Goal: Task Accomplishment & Management: Manage account settings

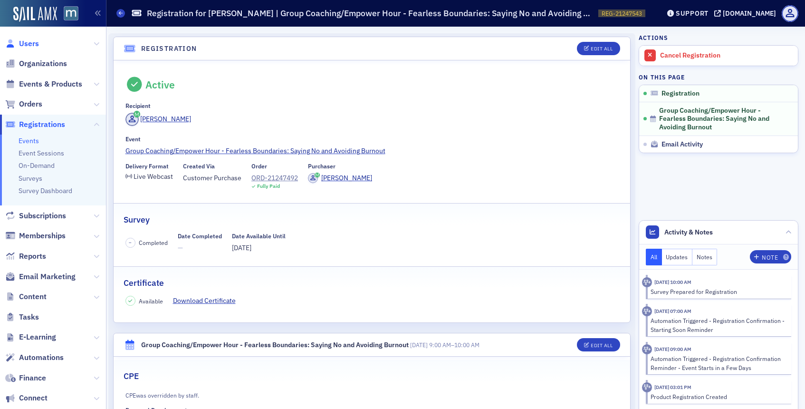
click at [34, 42] on span "Users" at bounding box center [29, 44] width 20 height 10
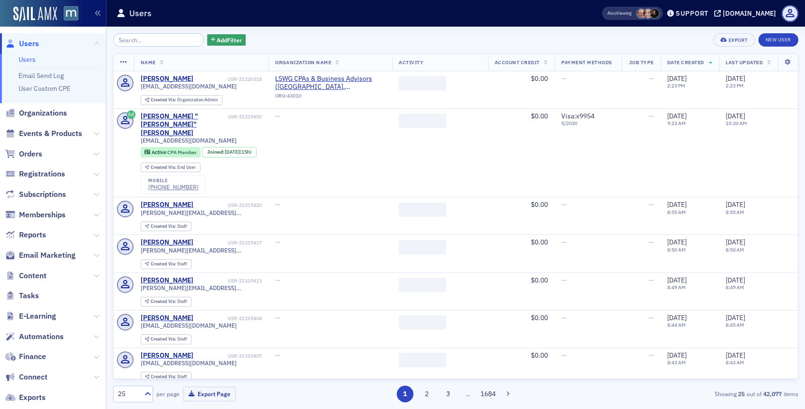
click at [164, 42] on input "search" at bounding box center [158, 39] width 91 height 13
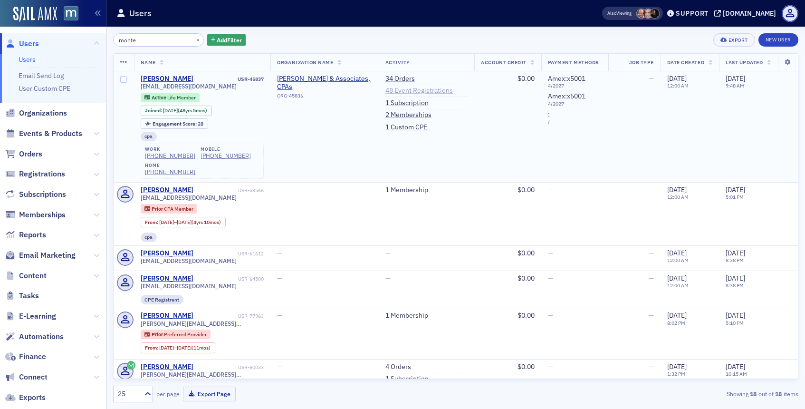
type input "monte"
click at [430, 90] on link "48 Event Registrations" at bounding box center [420, 91] width 68 height 9
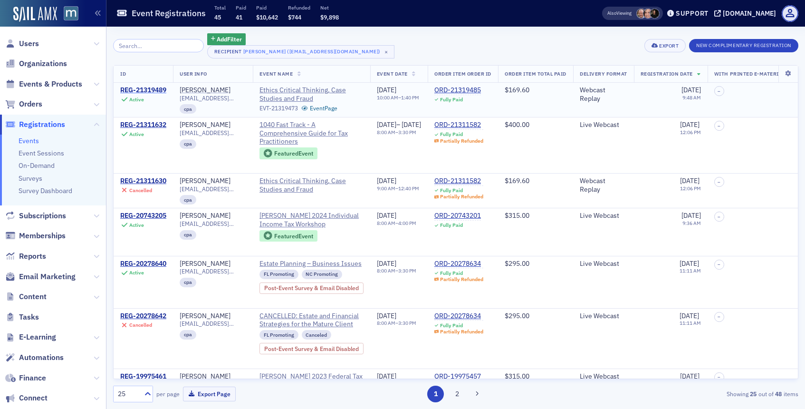
click at [158, 89] on div "REG-21319489" at bounding box center [143, 90] width 46 height 9
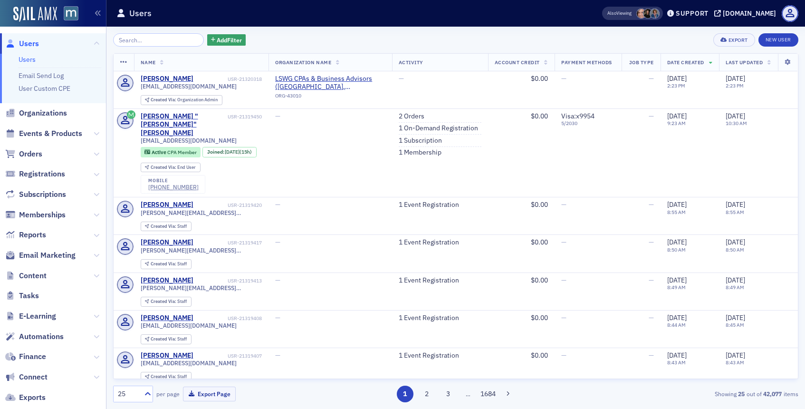
click at [164, 33] on div "Add Filter Export New User Name Organization Name Activity Account Credit Payme…" at bounding box center [456, 218] width 686 height 382
click at [162, 42] on input "search" at bounding box center [158, 39] width 91 height 13
paste input "[PERSON_NAME]"
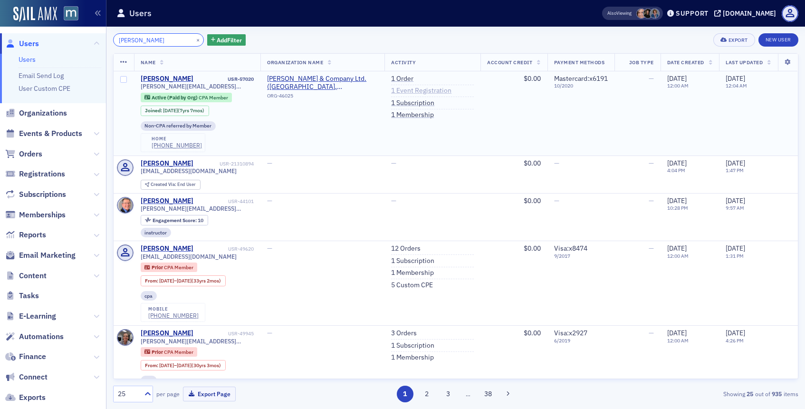
type input "[PERSON_NAME]"
click at [417, 91] on link "1 Event Registration" at bounding box center [421, 91] width 60 height 9
drag, startPoint x: 159, startPoint y: 87, endPoint x: 99, endPoint y: 19, distance: 91.0
click at [401, 91] on link "1 Event Registration" at bounding box center [421, 91] width 60 height 9
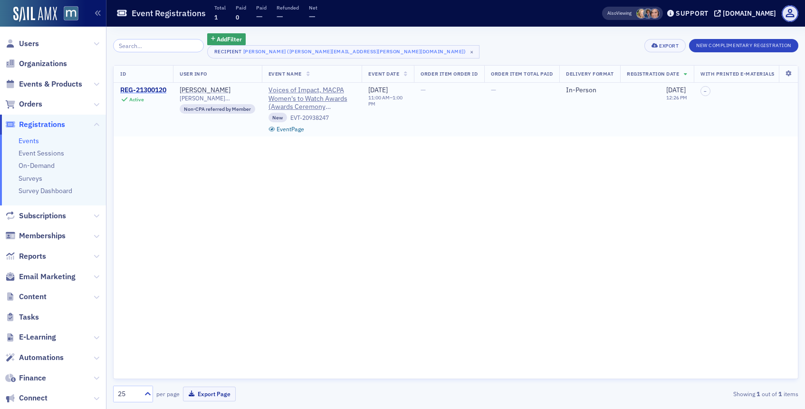
click at [148, 87] on div "REG-21300120" at bounding box center [143, 90] width 46 height 9
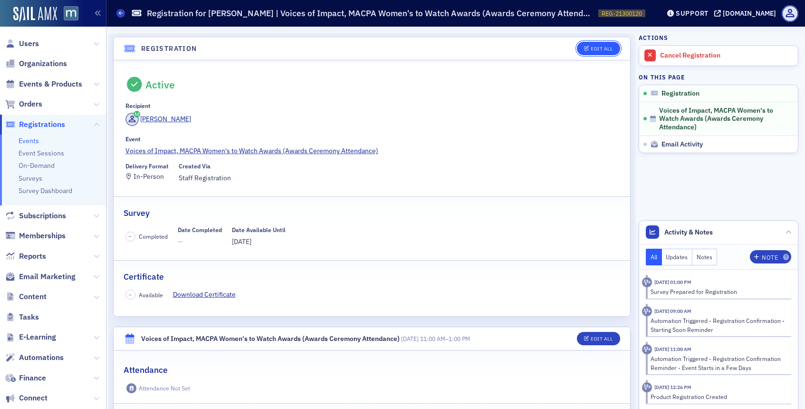
click at [594, 48] on div "Edit All" at bounding box center [602, 48] width 22 height 5
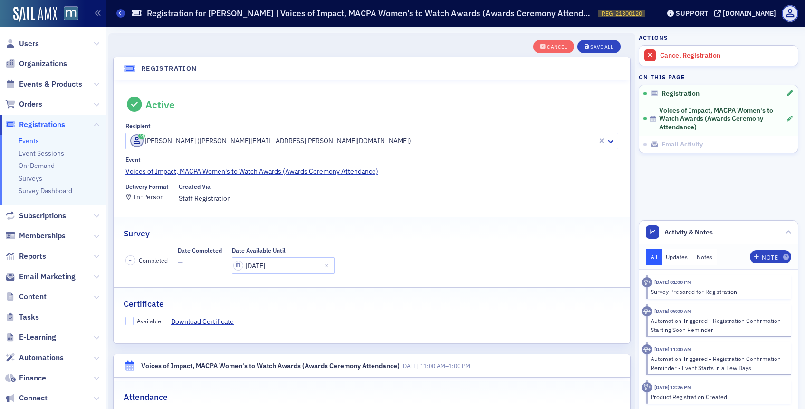
scroll to position [25, 0]
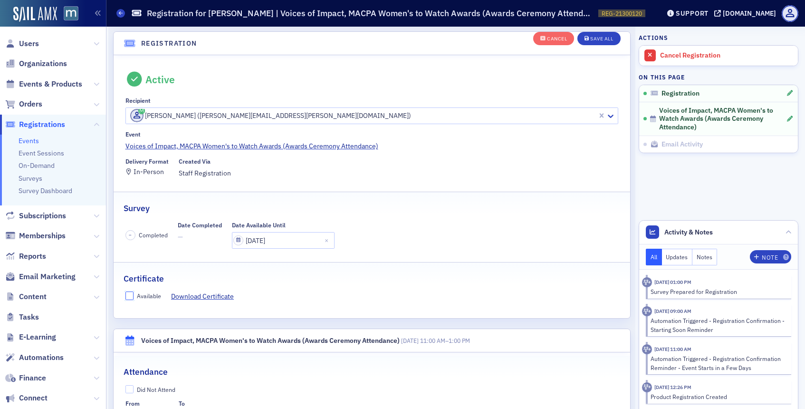
click at [127, 299] on input "Available" at bounding box center [130, 295] width 9 height 9
checkbox input "true"
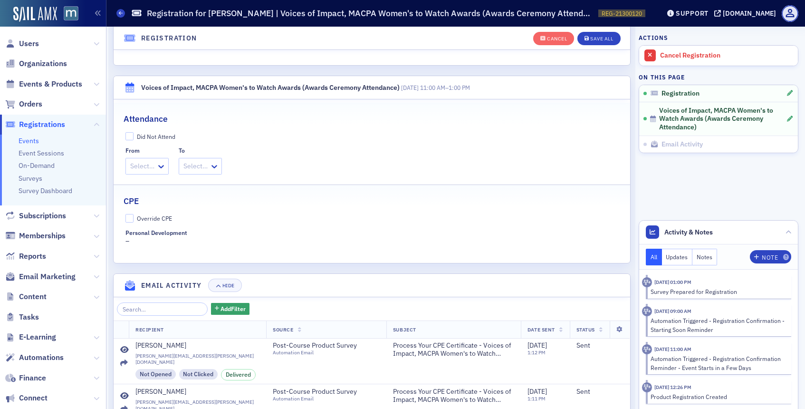
scroll to position [296, 0]
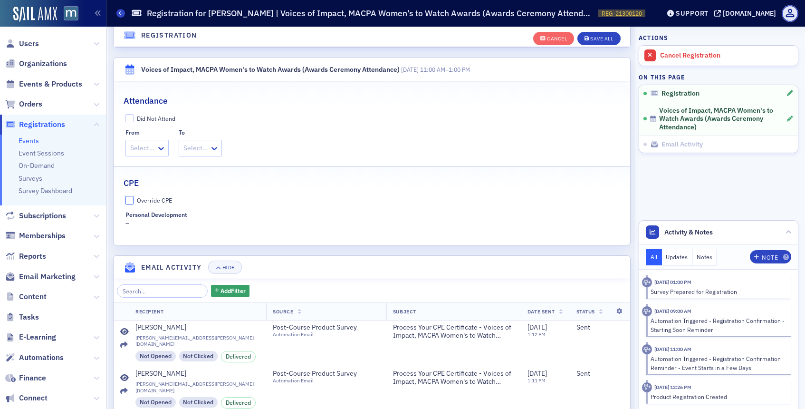
click at [129, 198] on input "Override CPE" at bounding box center [130, 200] width 9 height 9
checkbox input "true"
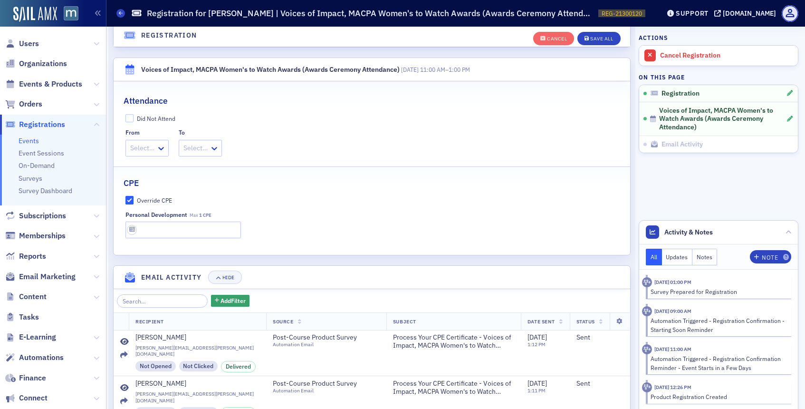
click at [165, 239] on fieldset "CPE Override CPE Personal Development Max 1 CPE" at bounding box center [372, 203] width 517 height 75
click at [165, 226] on input "text" at bounding box center [184, 230] width 116 height 17
type input "1 CPE"
click at [605, 36] on div "Save All" at bounding box center [602, 38] width 23 height 5
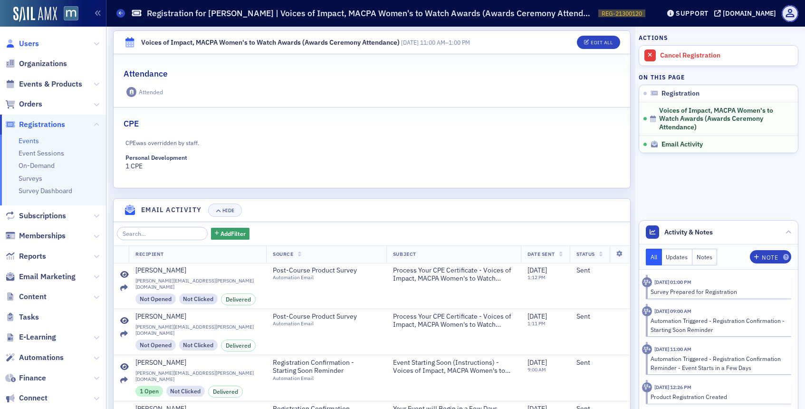
click at [28, 44] on span "Users" at bounding box center [29, 44] width 20 height 10
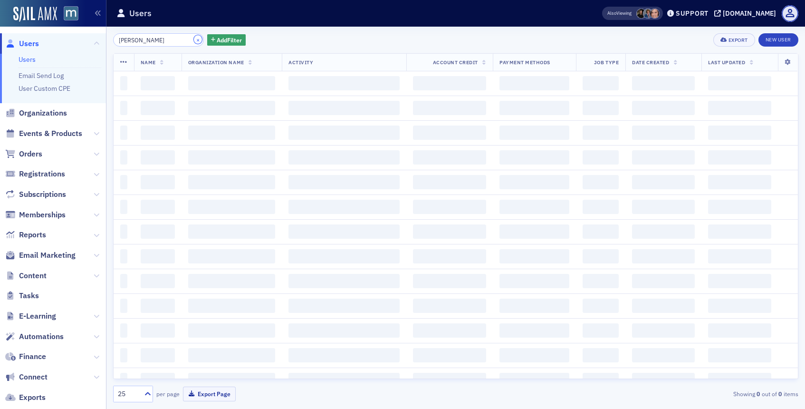
click at [194, 39] on button "×" at bounding box center [198, 39] width 9 height 9
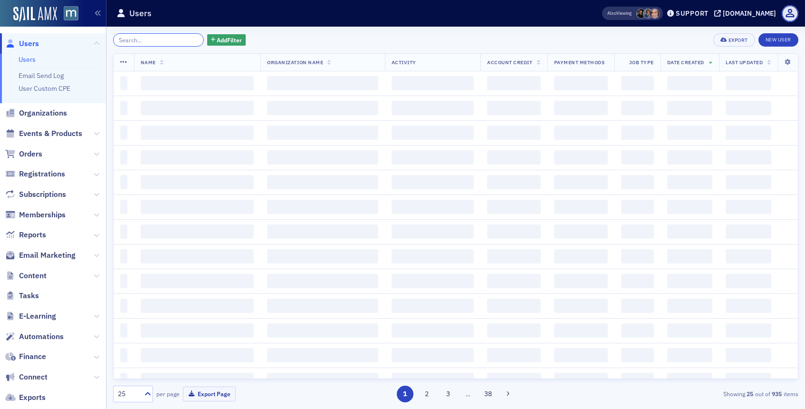
click at [171, 40] on input "search" at bounding box center [158, 39] width 91 height 13
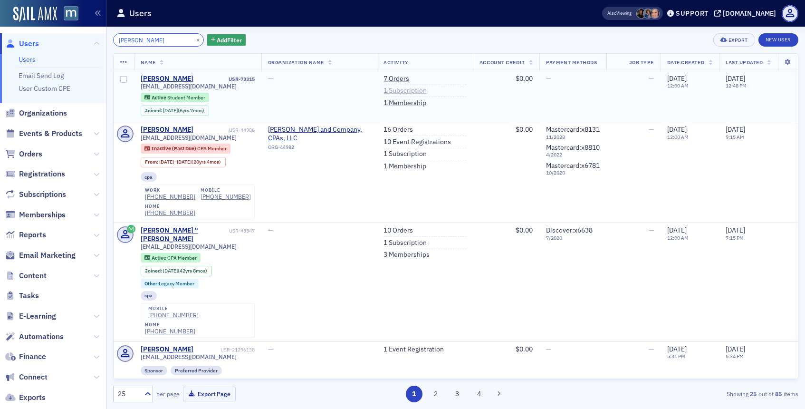
type input "Fang Liu"
click at [411, 92] on link "1 Subscription" at bounding box center [405, 91] width 43 height 9
click at [194, 40] on button "×" at bounding box center [198, 39] width 9 height 9
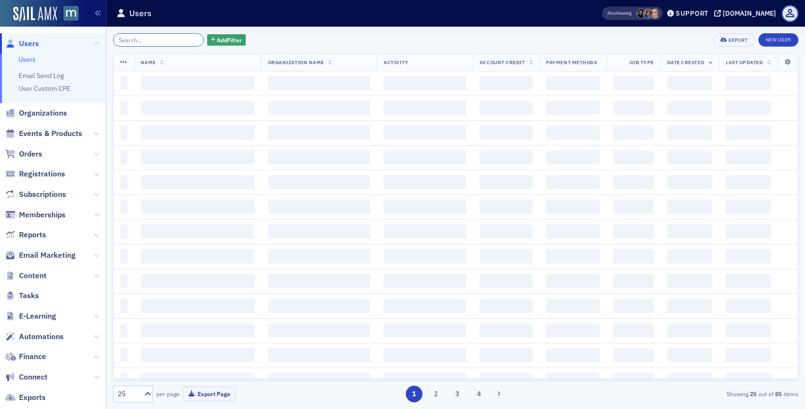
click at [183, 40] on input "search" at bounding box center [158, 39] width 91 height 13
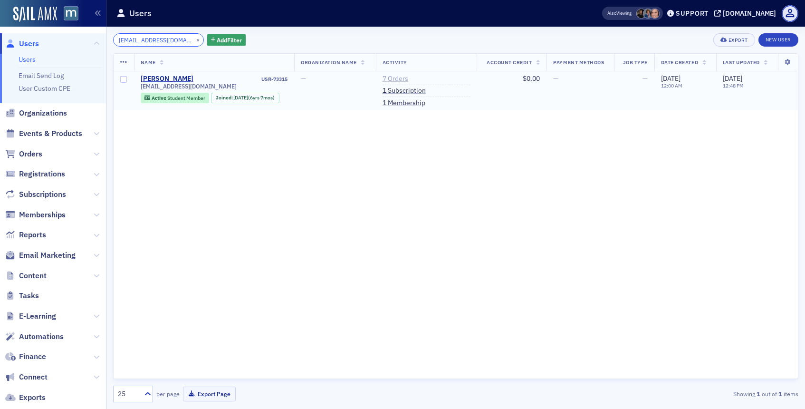
type input "liufang99@gmail.com"
click at [403, 79] on link "7 Orders" at bounding box center [396, 79] width 26 height 9
click at [194, 39] on button "×" at bounding box center [198, 39] width 9 height 9
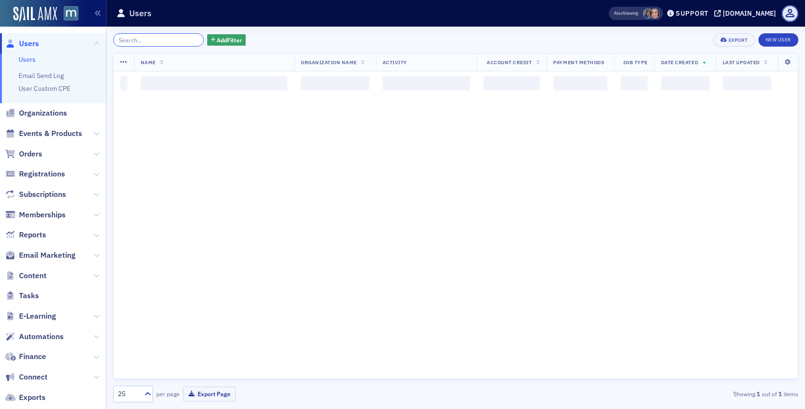
click at [165, 42] on input "search" at bounding box center [158, 39] width 91 height 13
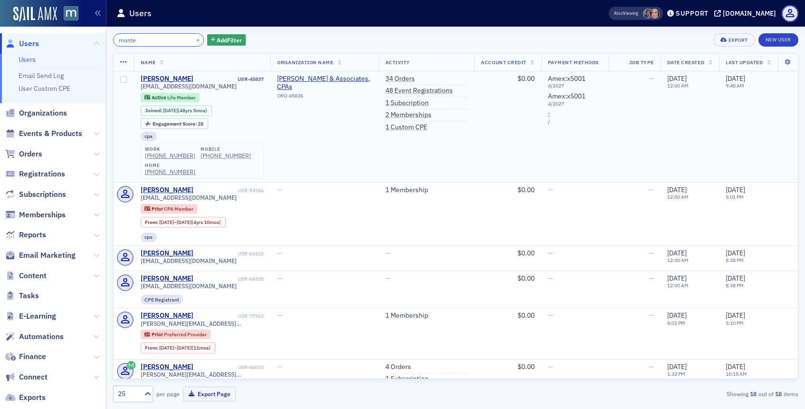
type input "monte"
click at [206, 156] on div "(301) 461-2587" at bounding box center [226, 155] width 50 height 7
click at [194, 39] on button "×" at bounding box center [198, 39] width 9 height 9
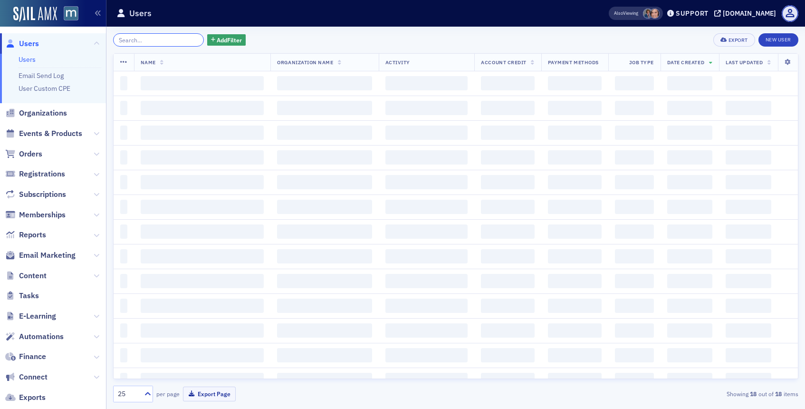
click at [181, 39] on input "search" at bounding box center [158, 39] width 91 height 13
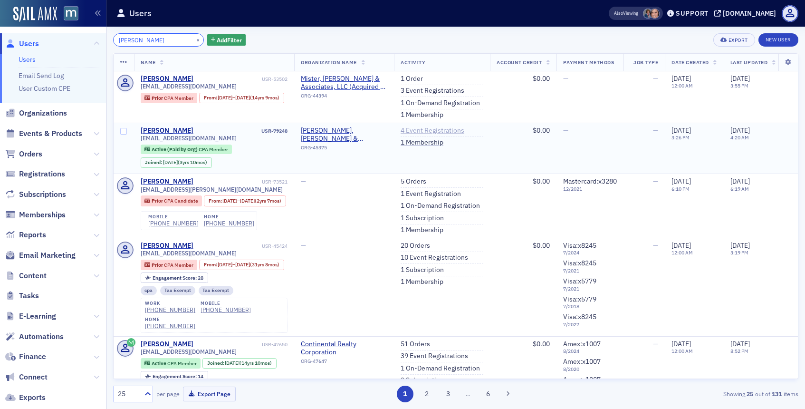
type input "Lauren Zeigler"
click at [418, 133] on link "4 Event Registrations" at bounding box center [433, 130] width 64 height 9
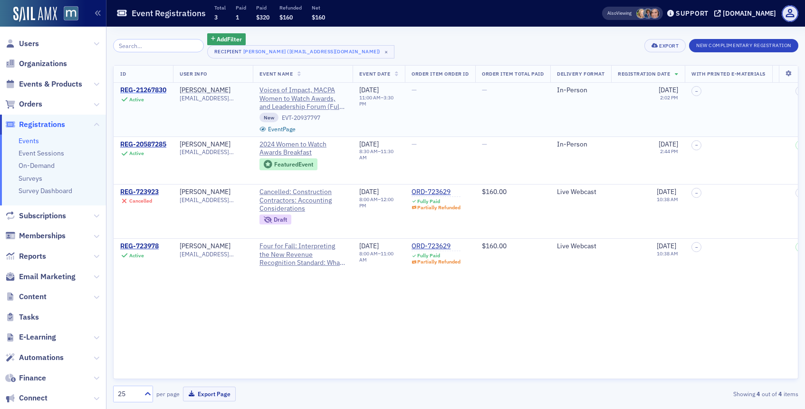
click at [151, 89] on div "REG-21267830" at bounding box center [143, 90] width 46 height 9
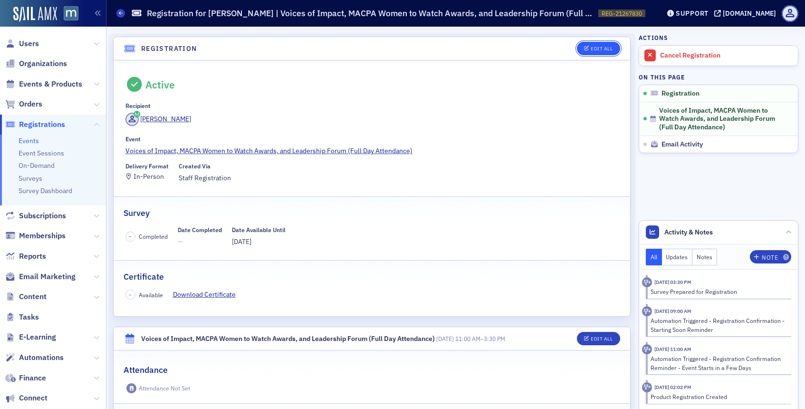
click at [607, 43] on button "Edit All" at bounding box center [598, 48] width 43 height 13
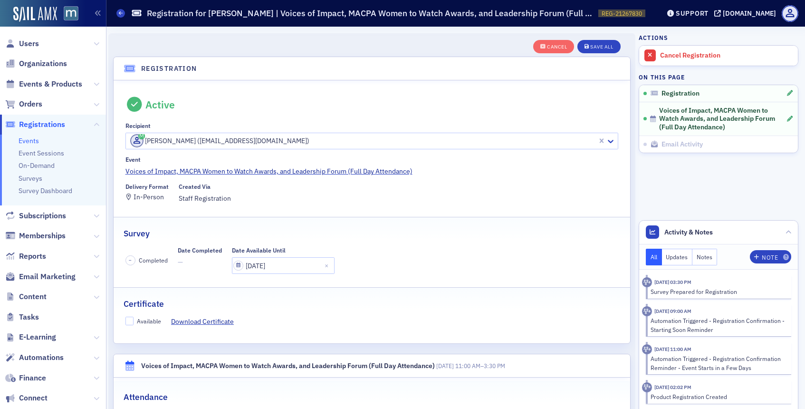
scroll to position [25, 0]
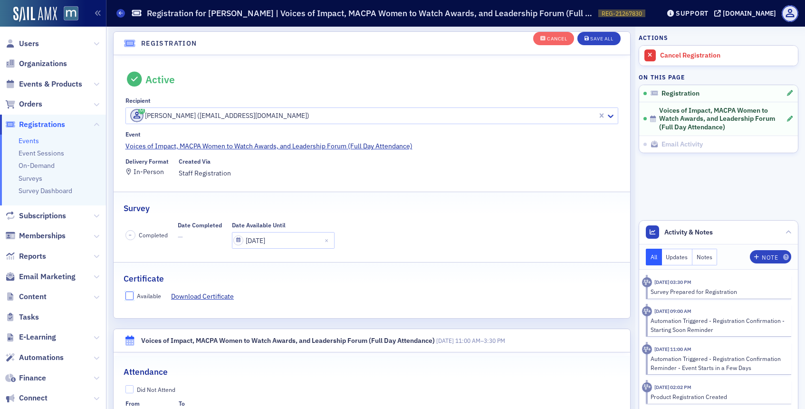
click at [132, 295] on input "Available" at bounding box center [130, 295] width 9 height 9
checkbox input "true"
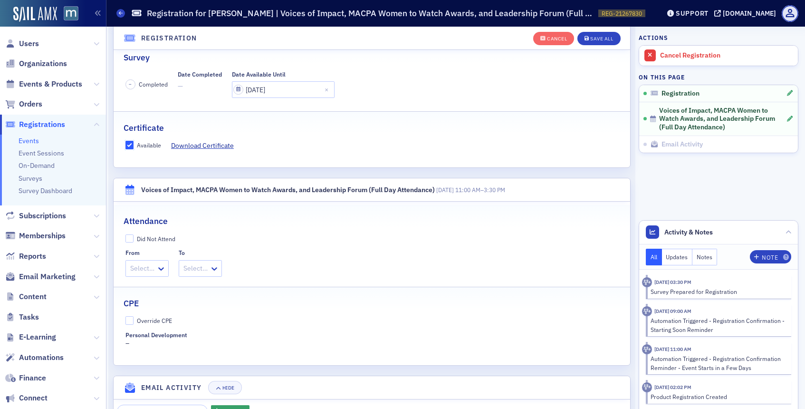
scroll to position [182, 0]
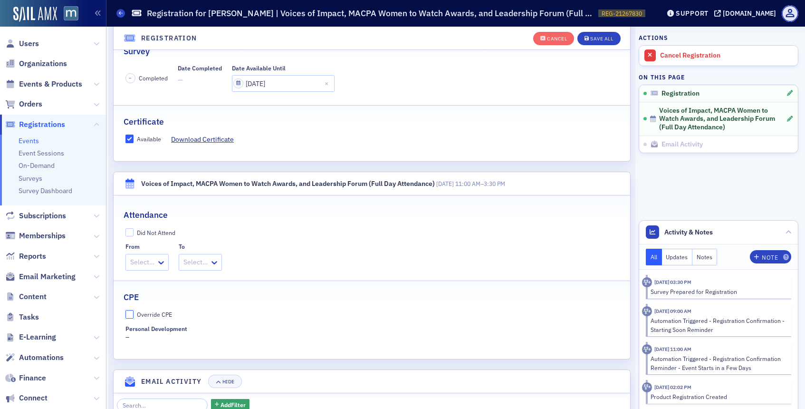
click at [131, 313] on input "Override CPE" at bounding box center [130, 314] width 9 height 9
checkbox input "true"
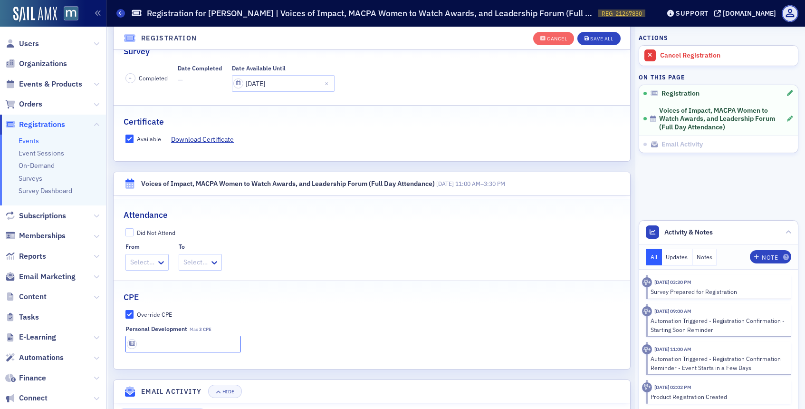
click at [144, 349] on input "text" at bounding box center [184, 344] width 116 height 17
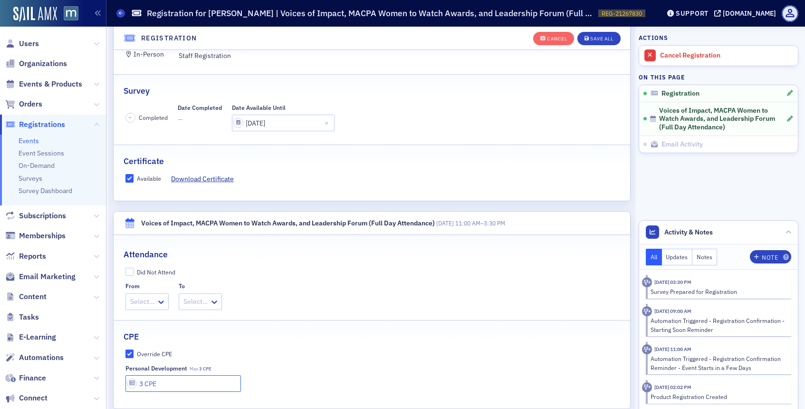
scroll to position [151, 0]
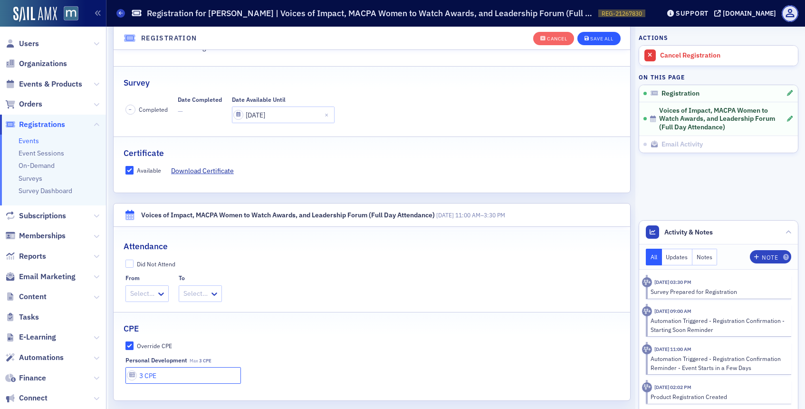
type input "3 CPE"
click at [588, 37] on icon "button" at bounding box center [587, 38] width 5 height 5
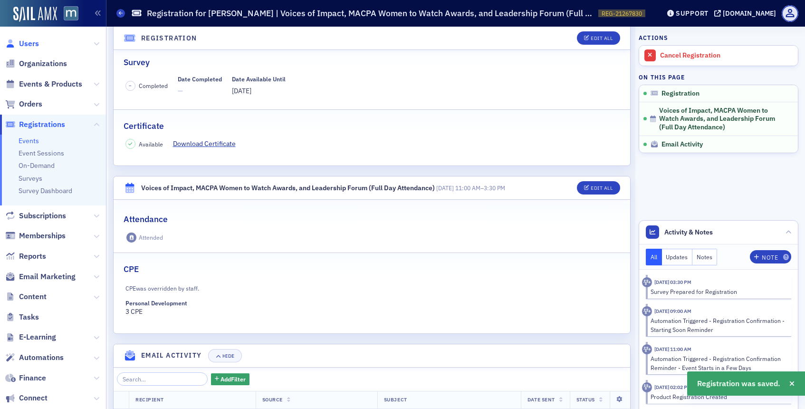
click at [31, 39] on span "Users" at bounding box center [29, 44] width 20 height 10
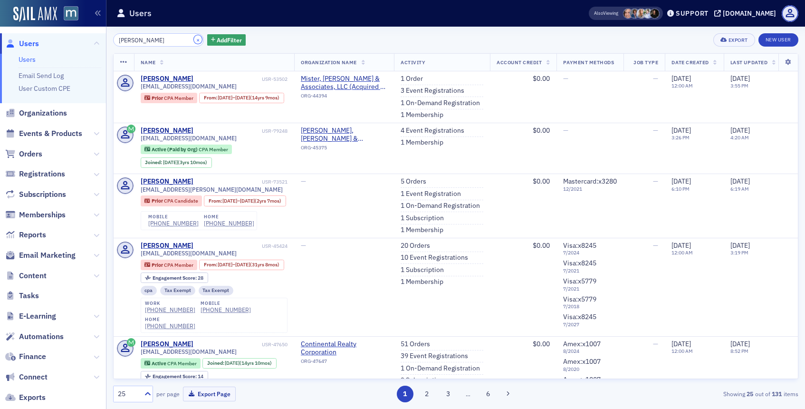
click at [194, 39] on button "×" at bounding box center [198, 39] width 9 height 9
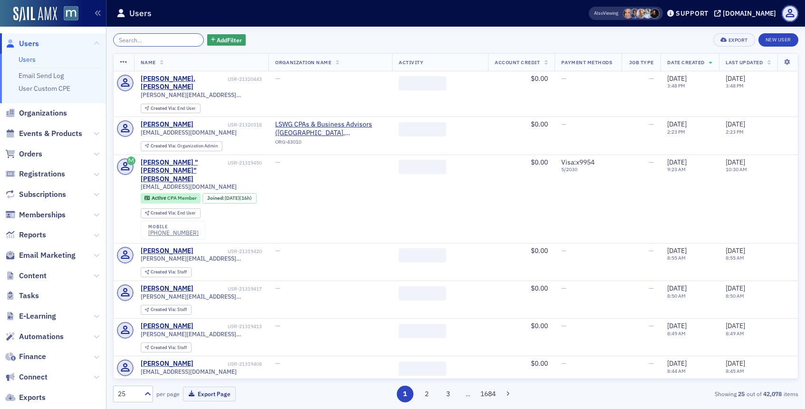
click at [172, 44] on input "search" at bounding box center [158, 39] width 91 height 13
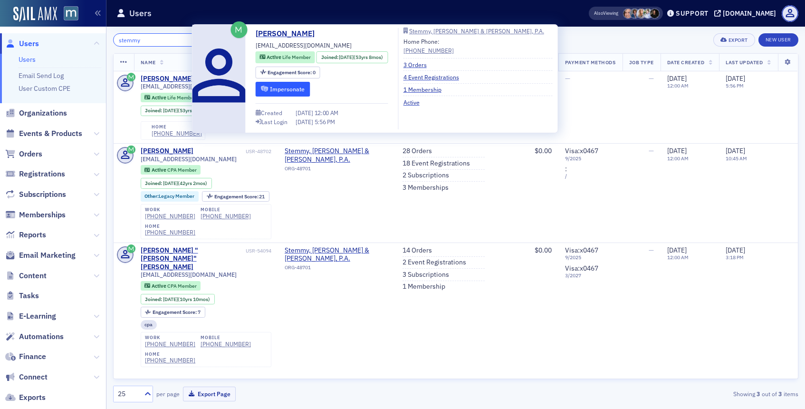
type input "stemmy"
click at [262, 87] on icon "submit" at bounding box center [264, 89] width 7 height 6
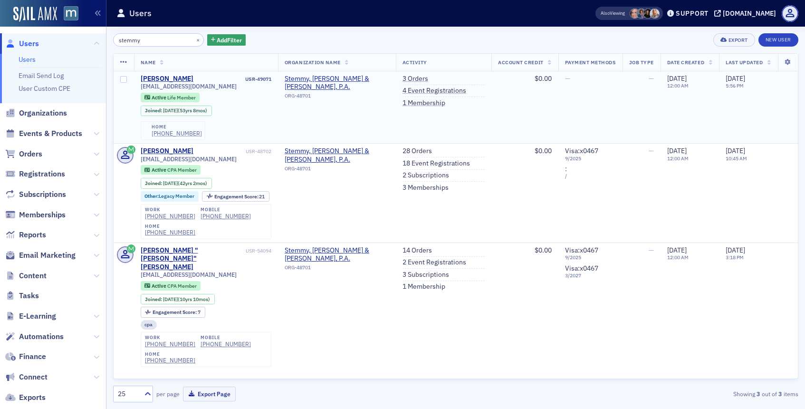
click at [180, 130] on div "[PHONE_NUMBER]" at bounding box center [177, 133] width 50 height 7
click at [185, 77] on div "[PERSON_NAME]" at bounding box center [167, 79] width 53 height 9
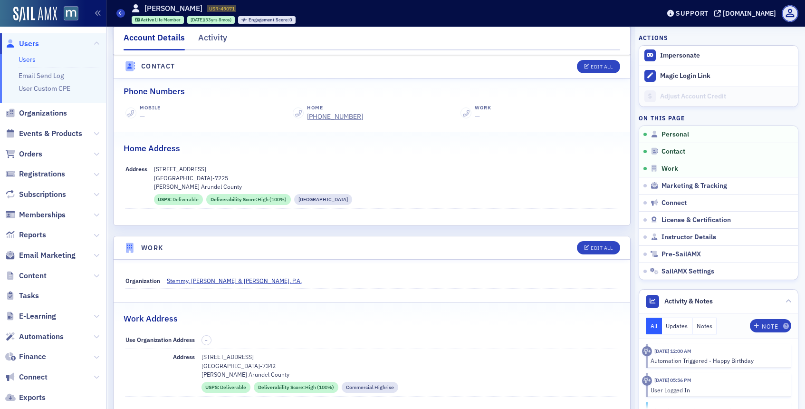
scroll to position [395, 0]
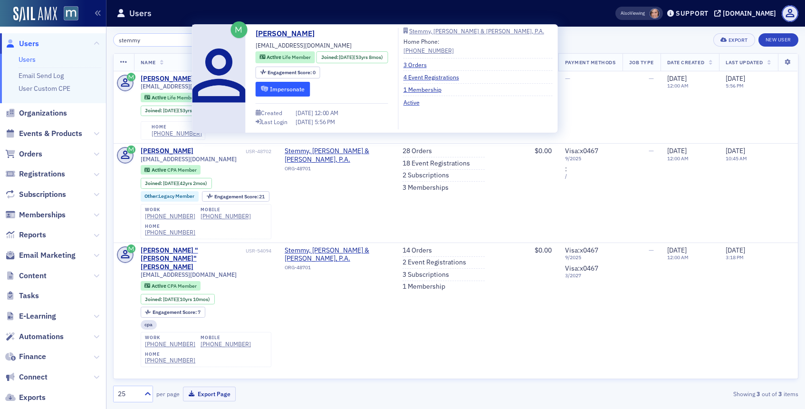
type input "stemmy"
click at [270, 87] on button "Impersonate" at bounding box center [283, 89] width 55 height 15
click at [166, 79] on div "[PERSON_NAME]" at bounding box center [167, 79] width 53 height 9
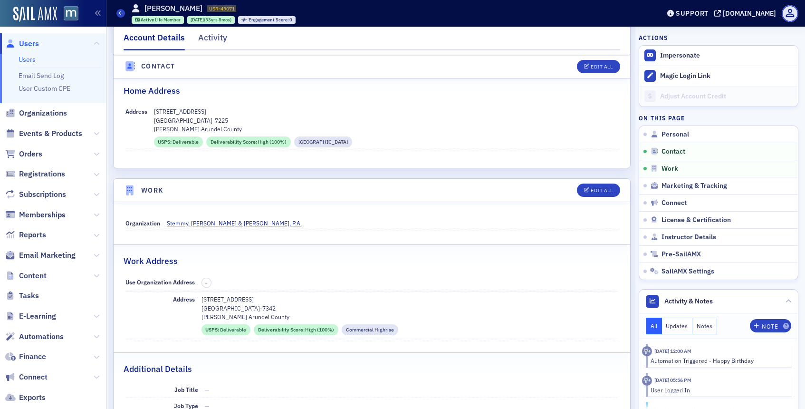
scroll to position [460, 0]
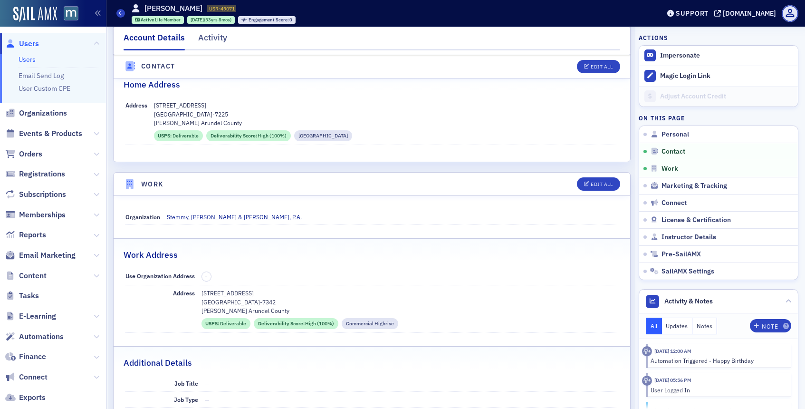
drag, startPoint x: 201, startPoint y: 291, endPoint x: 262, endPoint y: 291, distance: 61.3
click at [262, 291] on div "Address [STREET_ADDRESS] [PERSON_NAME][GEOGRAPHIC_DATA] USPS : Deliverable Deli…" at bounding box center [373, 309] width 494 height 48
